Goal: Information Seeking & Learning: Learn about a topic

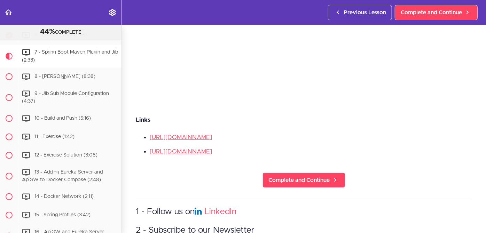
scroll to position [143, 0]
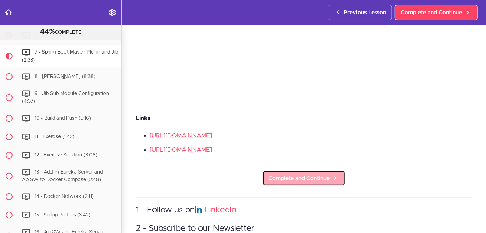
click at [286, 176] on span "Complete and Continue" at bounding box center [298, 178] width 61 height 8
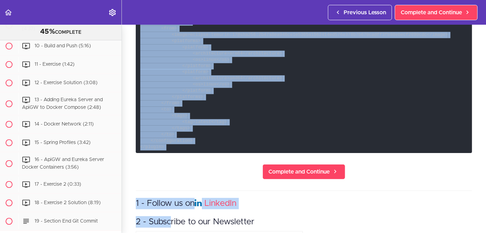
scroll to position [445, 0]
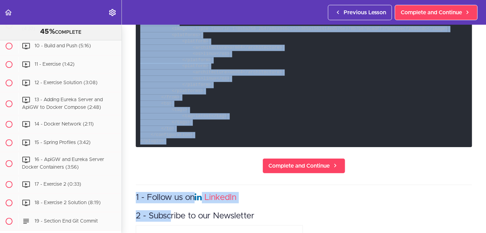
drag, startPoint x: 140, startPoint y: 71, endPoint x: 182, endPoint y: 156, distance: 94.8
click at [182, 147] on code "<plugin> <groupId>[DOMAIN_NAME]</groupId> <artifactId>jib-maven-plugin</artifac…" at bounding box center [304, 66] width 336 height 161
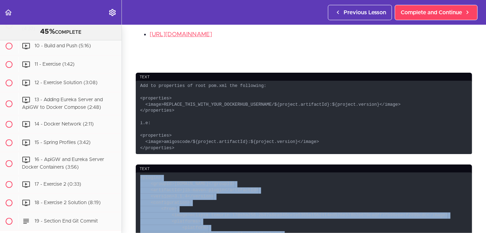
scroll to position [261, 0]
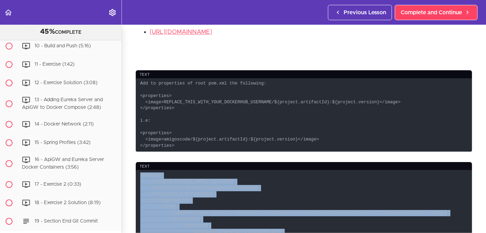
copy code "<plugin> <groupId>[DOMAIN_NAME]</groupId> <artifactId>jib-maven-plugin</artifac…"
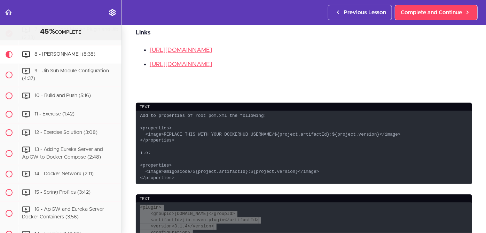
scroll to position [220, 0]
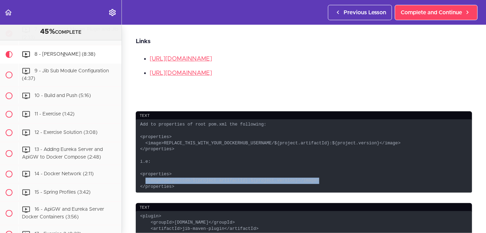
drag, startPoint x: 303, startPoint y: 179, endPoint x: 144, endPoint y: 177, distance: 159.4
click at [144, 177] on code "Add to properties of root pom.xml the following: <properties> <image>REPLACE_TH…" at bounding box center [304, 155] width 336 height 73
copy code "<image>amigoscode/${project.artifactId}:${project.version}</image>"
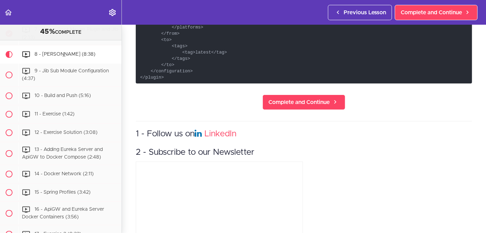
scroll to position [510, 0]
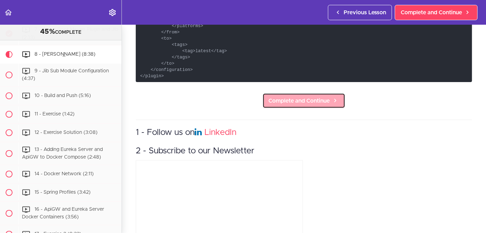
click at [296, 105] on span "Complete and Continue" at bounding box center [298, 101] width 61 height 8
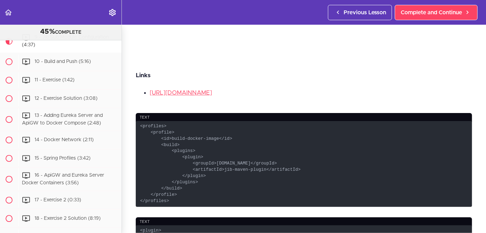
scroll to position [188, 0]
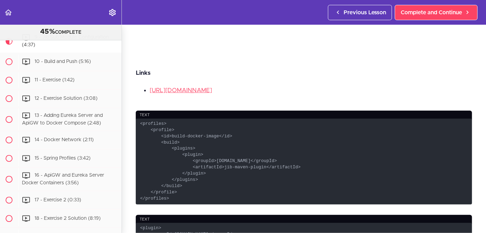
drag, startPoint x: 168, startPoint y: 197, endPoint x: 140, endPoint y: 117, distance: 84.5
click at [140, 119] on code "<profiles> <profile> <id>build-docker-image</id> <build> <plugins> <plugin> <gr…" at bounding box center [304, 162] width 336 height 86
copy code "<profiles> <profile> <id>build-docker-image</id> <build> <plugins> <plugin> <gr…"
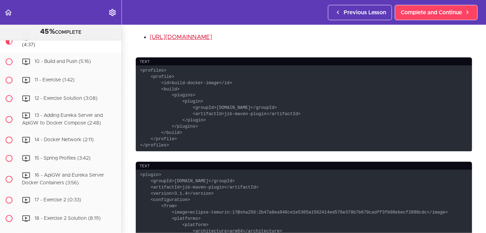
scroll to position [215, 0]
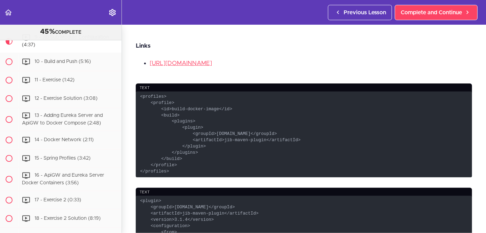
drag, startPoint x: 166, startPoint y: 209, endPoint x: 139, endPoint y: 201, distance: 28.2
copy code "<plugin> <groupId>[DOMAIN_NAME]</groupId> <artifactId>jib-maven-plugin</artifac…"
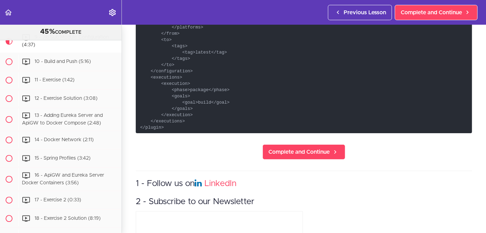
scroll to position [490, 0]
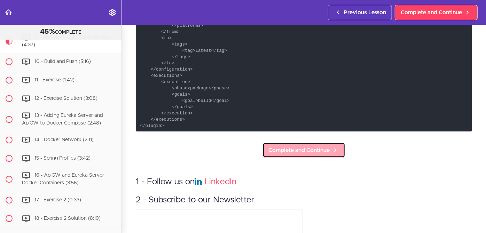
click at [294, 148] on span "Complete and Continue" at bounding box center [298, 150] width 61 height 8
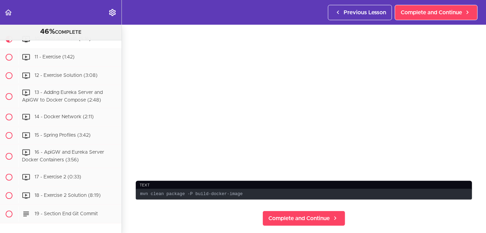
scroll to position [60, 0]
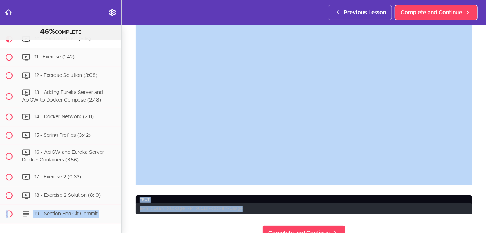
drag, startPoint x: 234, startPoint y: 205, endPoint x: 120, endPoint y: 207, distance: 114.1
click at [120, 207] on section "Microservices and Distributed Systems 46% COMPLETE Getting Started 1 - Few Word…" at bounding box center [243, 129] width 486 height 208
click at [145, 204] on code "mvn clean package -P build-docker-image" at bounding box center [304, 209] width 336 height 11
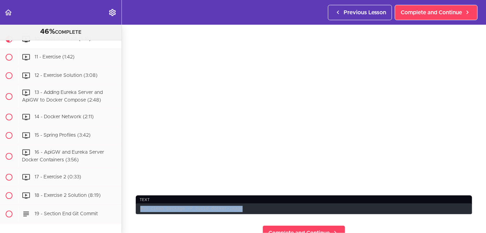
drag, startPoint x: 141, startPoint y: 207, endPoint x: 235, endPoint y: 210, distance: 94.0
click at [235, 210] on code "mvn clean package -P build-docker-image" at bounding box center [304, 209] width 336 height 11
copy code "mvn clean package -P build-docker-image"
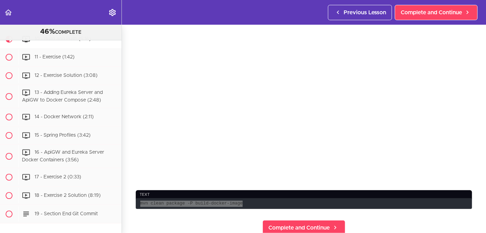
scroll to position [68, 0]
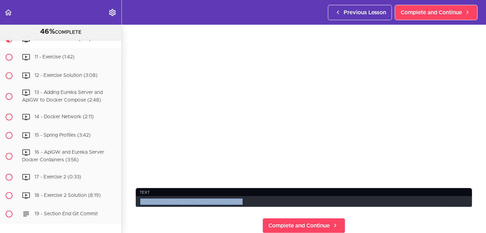
click at [205, 200] on code "mvn clean package -P build-docker-image" at bounding box center [304, 201] width 336 height 11
copy div "mvn clean package -P build-docker-image Complete and Continue"
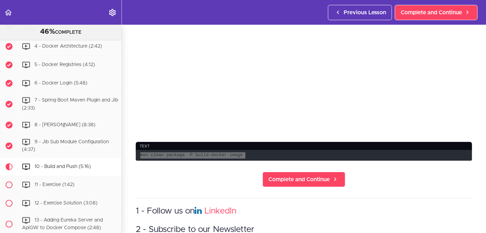
scroll to position [120, 0]
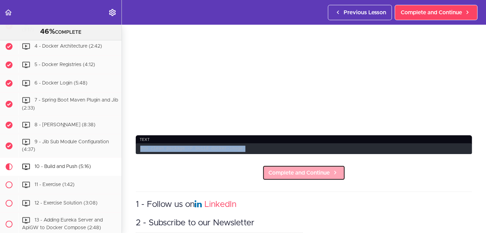
click at [295, 170] on span "Complete and Continue" at bounding box center [298, 173] width 61 height 8
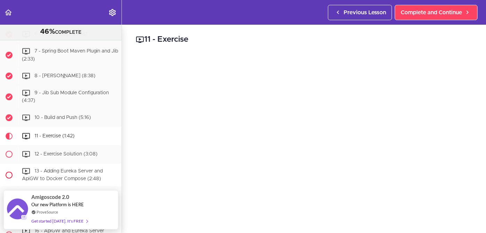
scroll to position [1927, 0]
